Goal: Task Accomplishment & Management: Complete application form

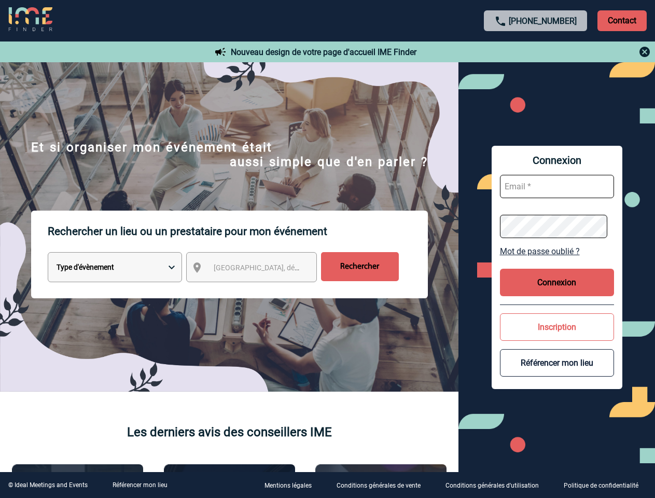
click at [327, 249] on p "Rechercher un lieu ou un prestataire pour mon événement" at bounding box center [238, 231] width 380 height 41
click at [622, 20] on p "Contact" at bounding box center [621, 20] width 49 height 21
click at [426, 52] on div at bounding box center [213, 162] width 426 height 324
click at [261, 269] on span "[GEOGRAPHIC_DATA], département, région..." at bounding box center [286, 267] width 144 height 8
click at [557, 251] on link "Mot de passe oublié ?" at bounding box center [557, 251] width 114 height 10
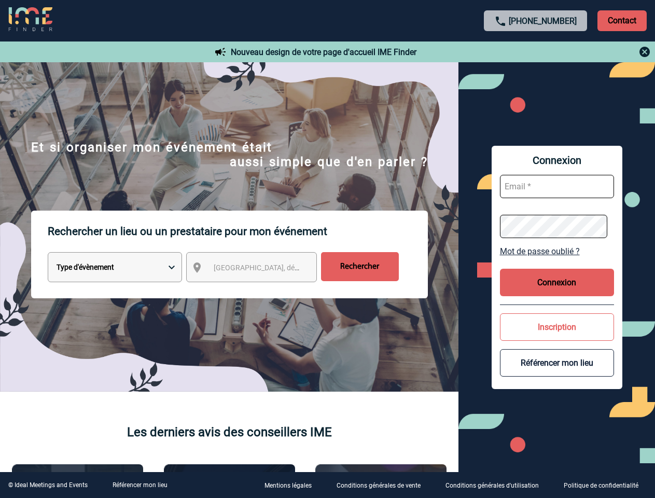
click at [557, 282] on button "Connexion" at bounding box center [557, 282] width 114 height 27
click at [557, 327] on div at bounding box center [293, 222] width 587 height 445
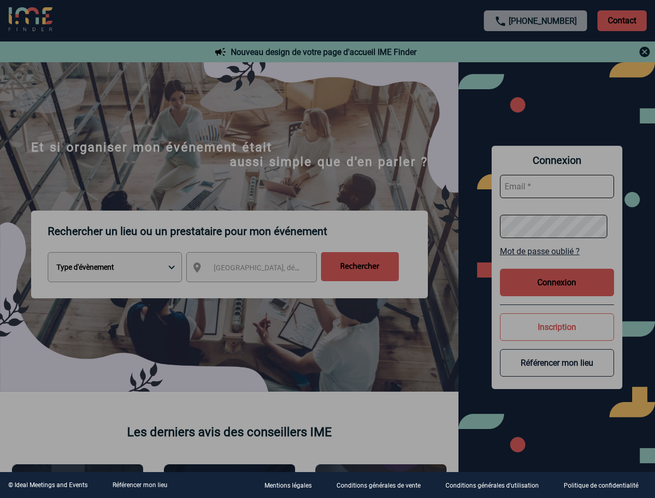
click at [557, 362] on div at bounding box center [327, 249] width 655 height 498
click at [139, 485] on link "Référencer mon lieu" at bounding box center [140, 484] width 55 height 7
